Goal: Find specific page/section: Find specific page/section

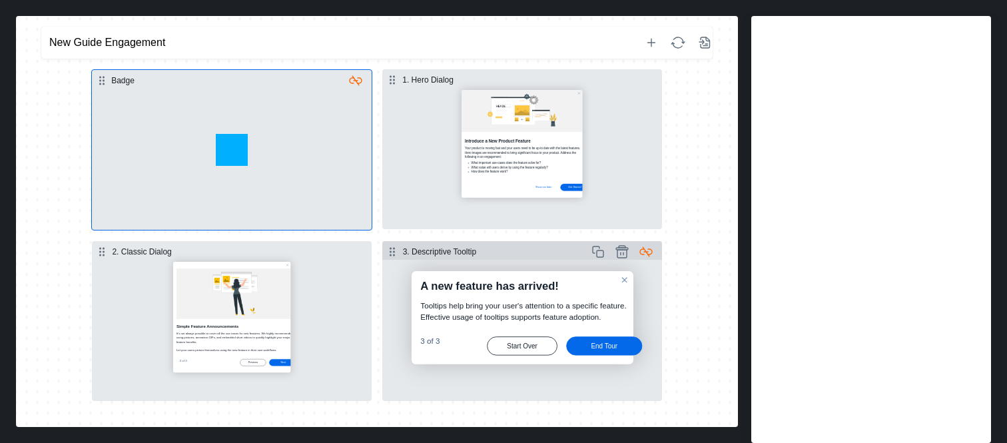
click at [448, 352] on button "Select step" at bounding box center [522, 330] width 280 height 141
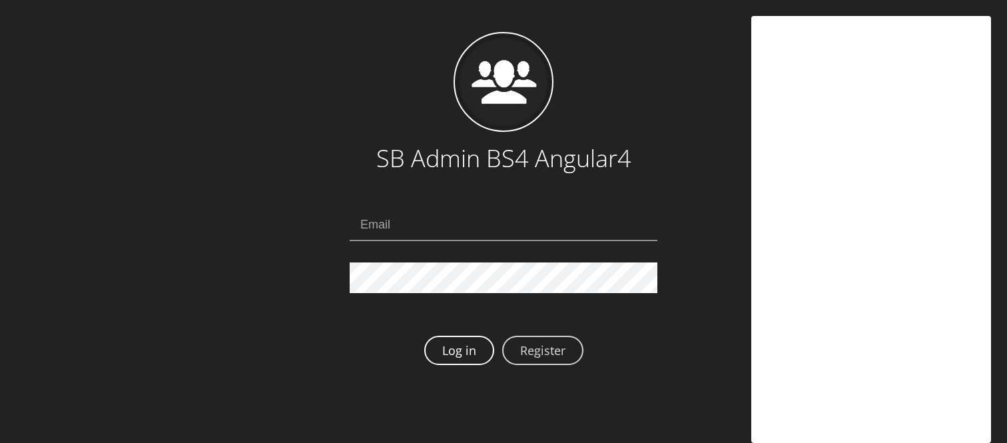
click at [448, 352] on link "Log in" at bounding box center [459, 350] width 70 height 29
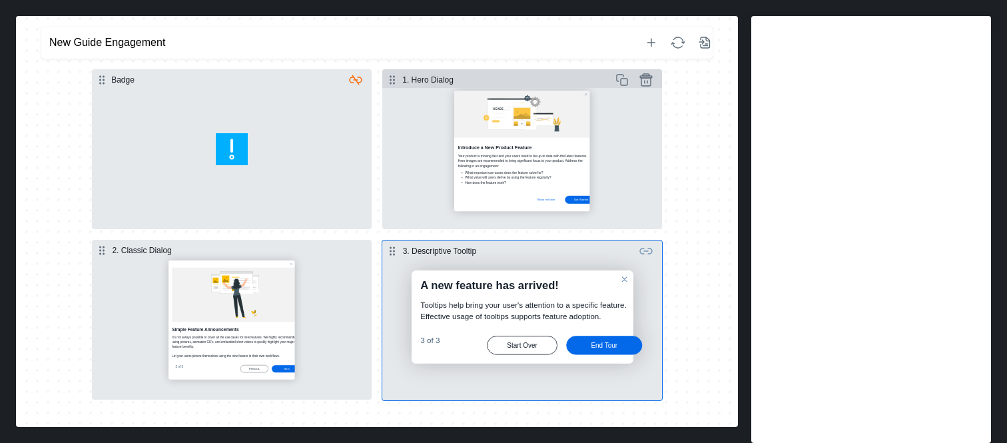
click at [542, 162] on button "Select step" at bounding box center [522, 158] width 280 height 141
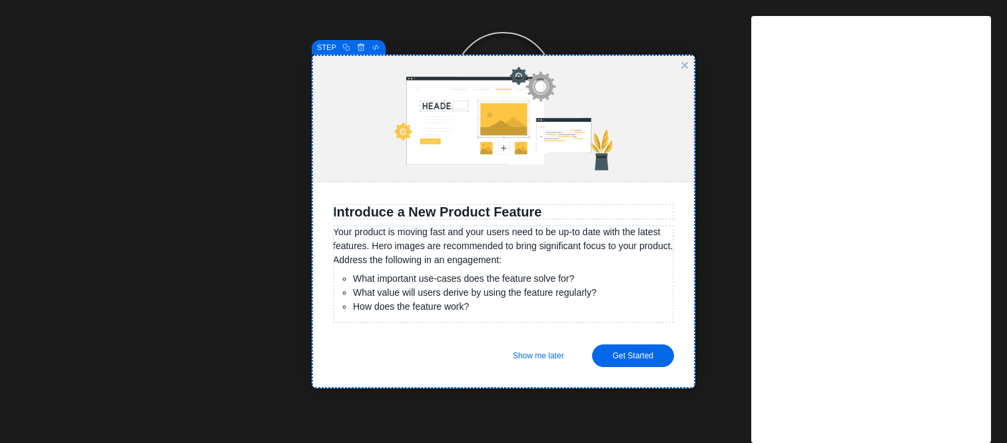
click at [688, 68] on div "close" at bounding box center [685, 65] width 11 height 11
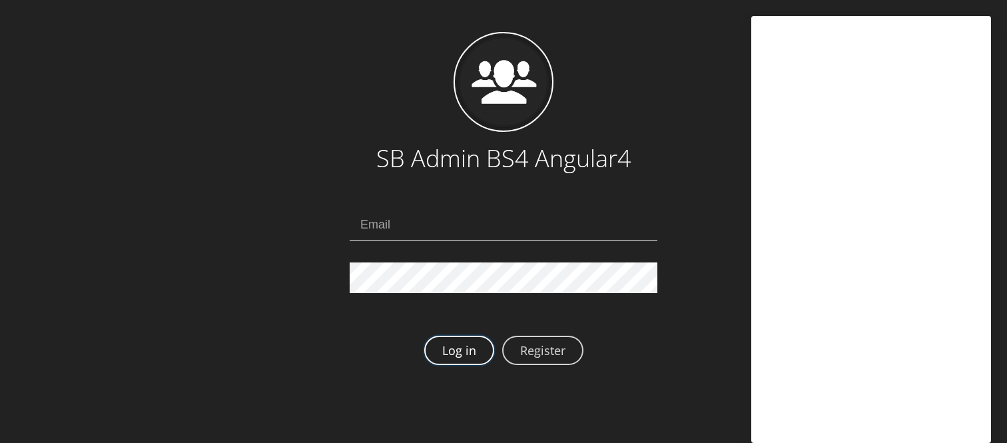
click at [459, 362] on link "Log in" at bounding box center [459, 350] width 70 height 29
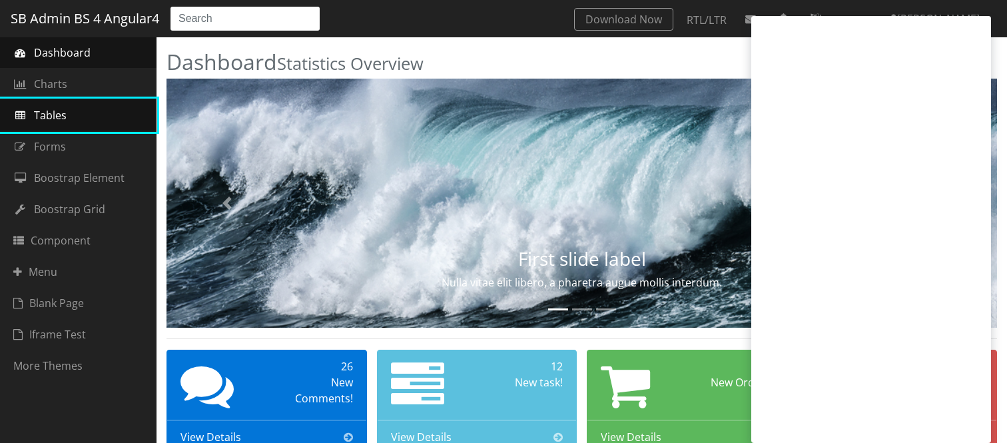
click at [84, 115] on link "Tables" at bounding box center [78, 115] width 157 height 32
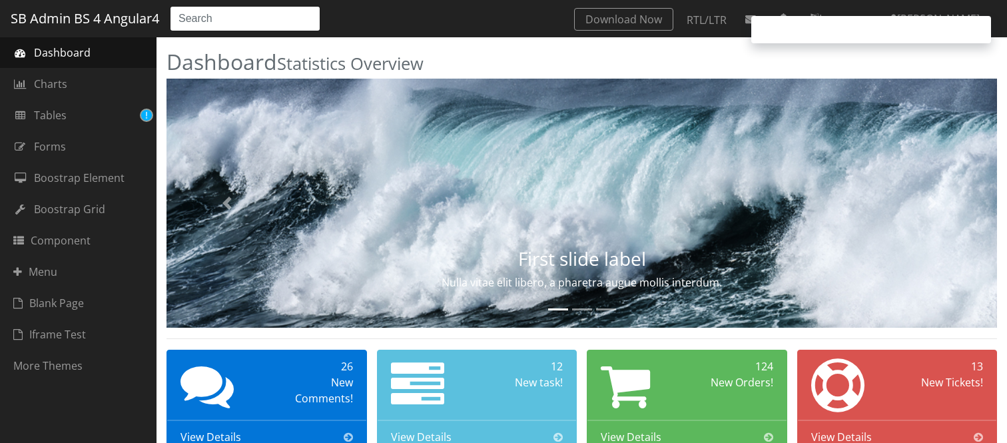
click at [149, 115] on icon "Type text here" at bounding box center [146, 115] width 11 height 11
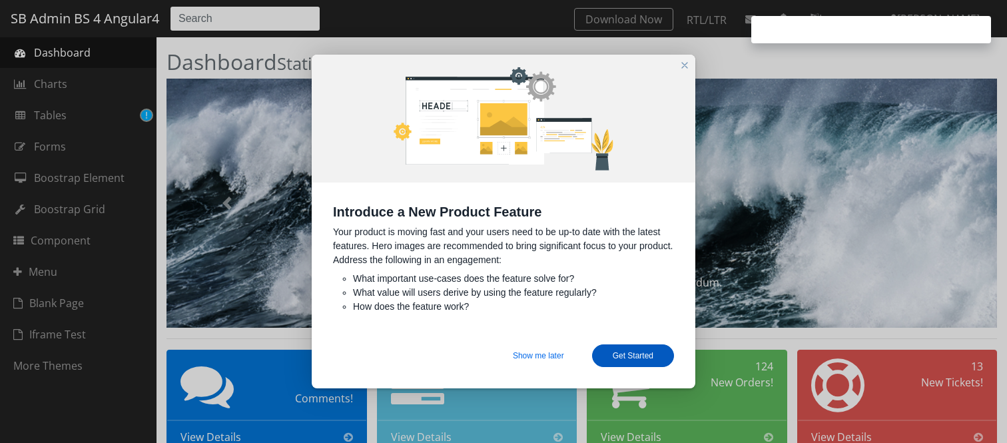
click at [635, 358] on div "Get Started" at bounding box center [633, 355] width 82 height 23
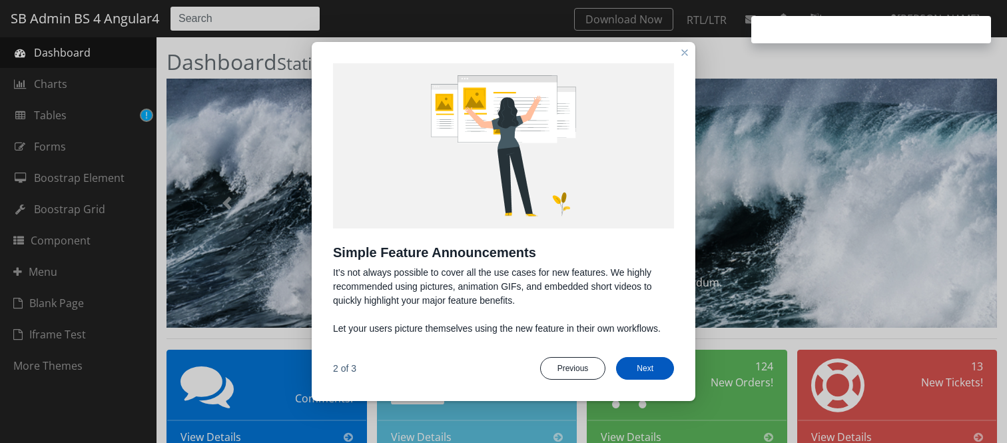
click at [640, 363] on div "Next" at bounding box center [645, 368] width 58 height 23
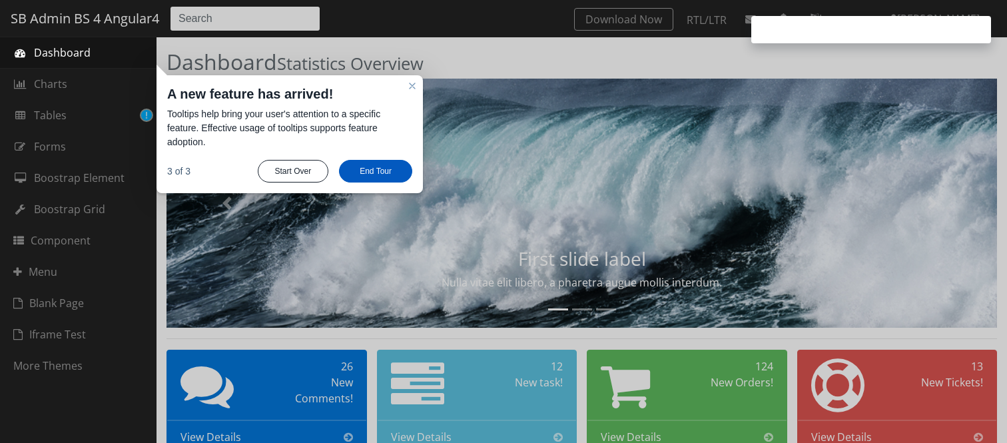
click at [370, 177] on div "End Tour" at bounding box center [375, 171] width 73 height 23
